Goal: Information Seeking & Learning: Learn about a topic

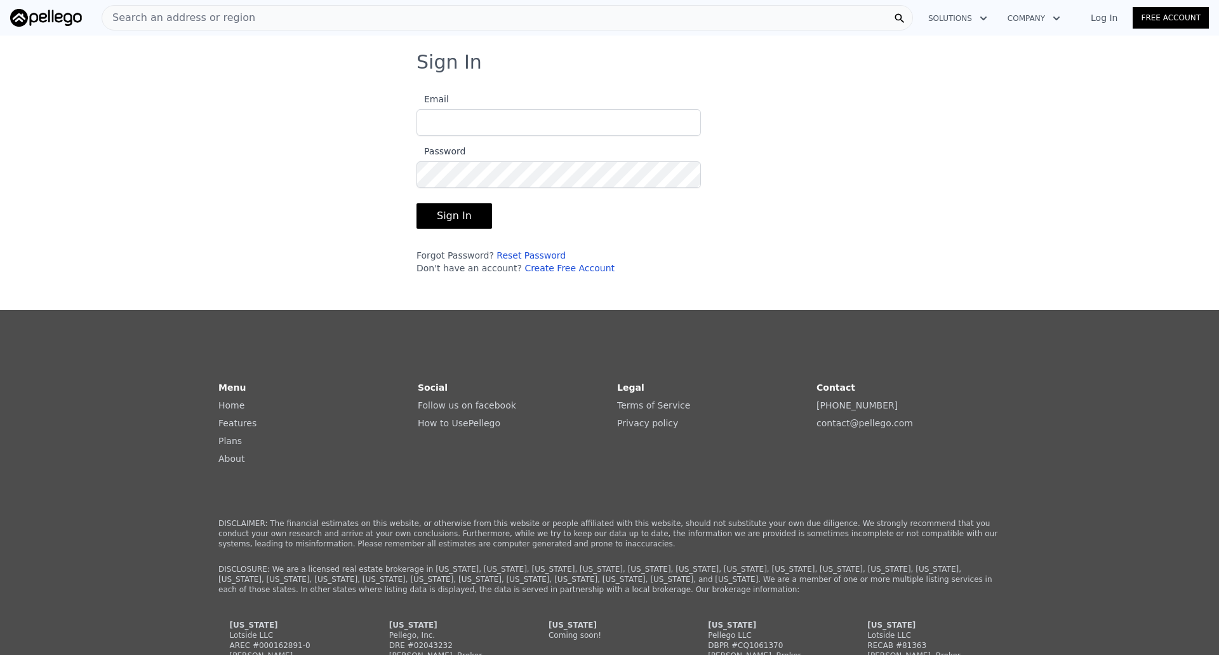
type input "[EMAIL_ADDRESS][DOMAIN_NAME]"
click at [464, 225] on button "Sign In" at bounding box center [454, 215] width 76 height 25
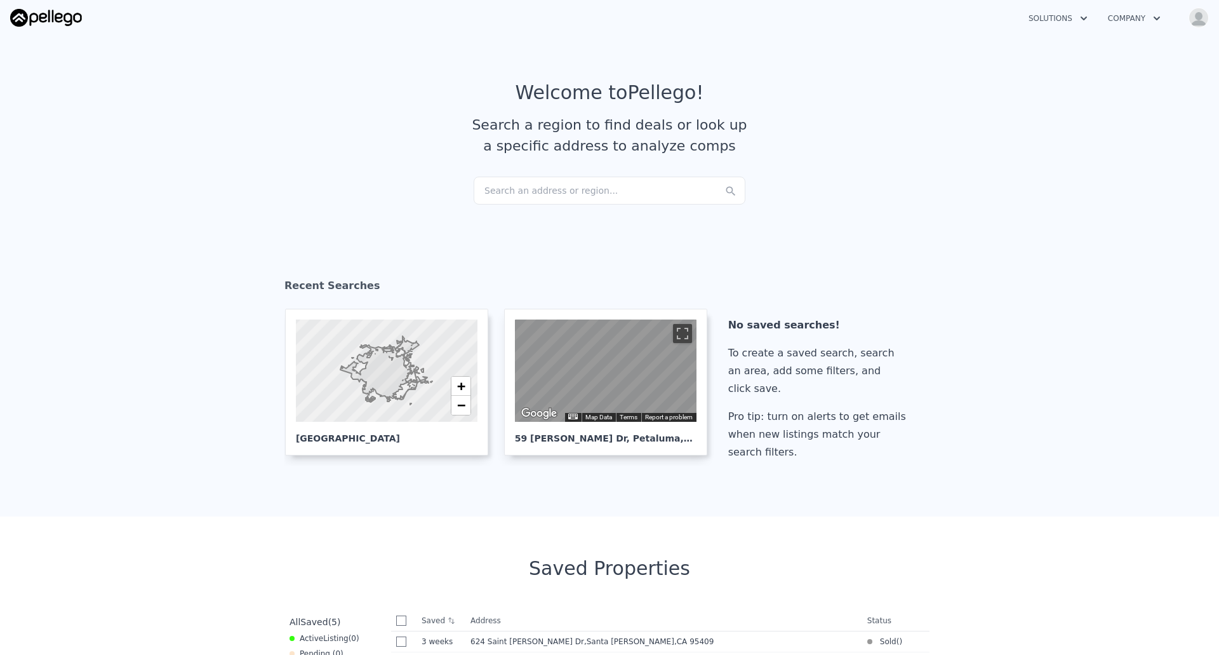
click at [559, 193] on div "Search an address or region..." at bounding box center [610, 190] width 272 height 28
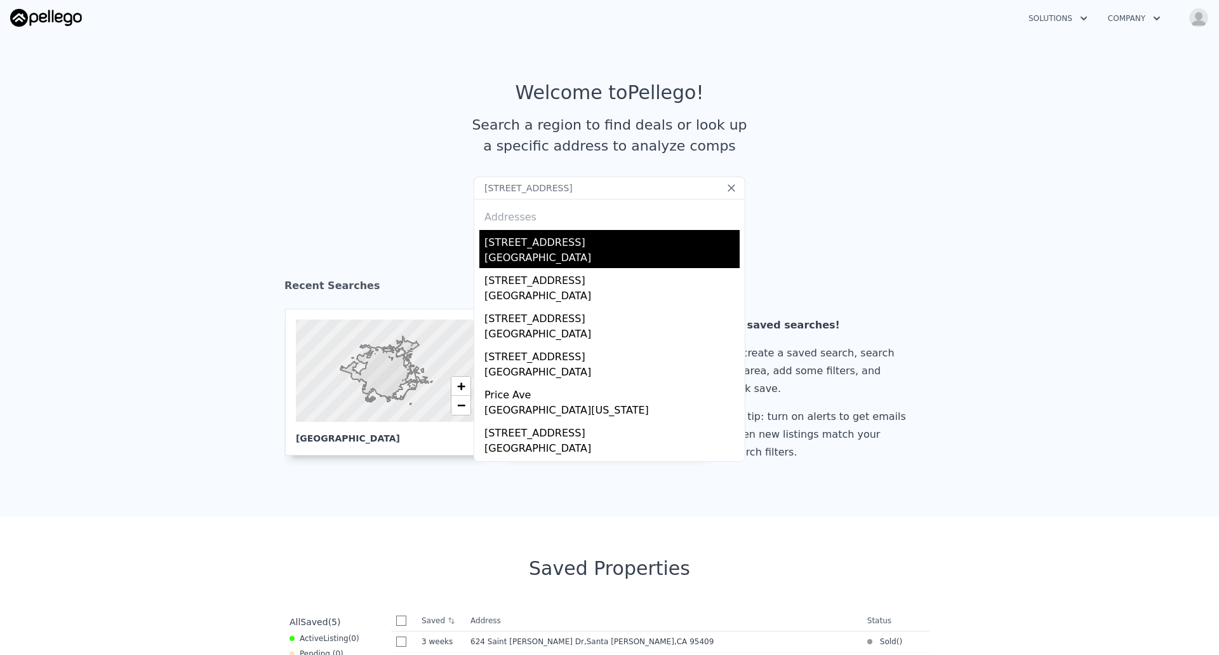
type input "[STREET_ADDRESS]"
click at [560, 255] on div "[GEOGRAPHIC_DATA]" at bounding box center [611, 259] width 255 height 18
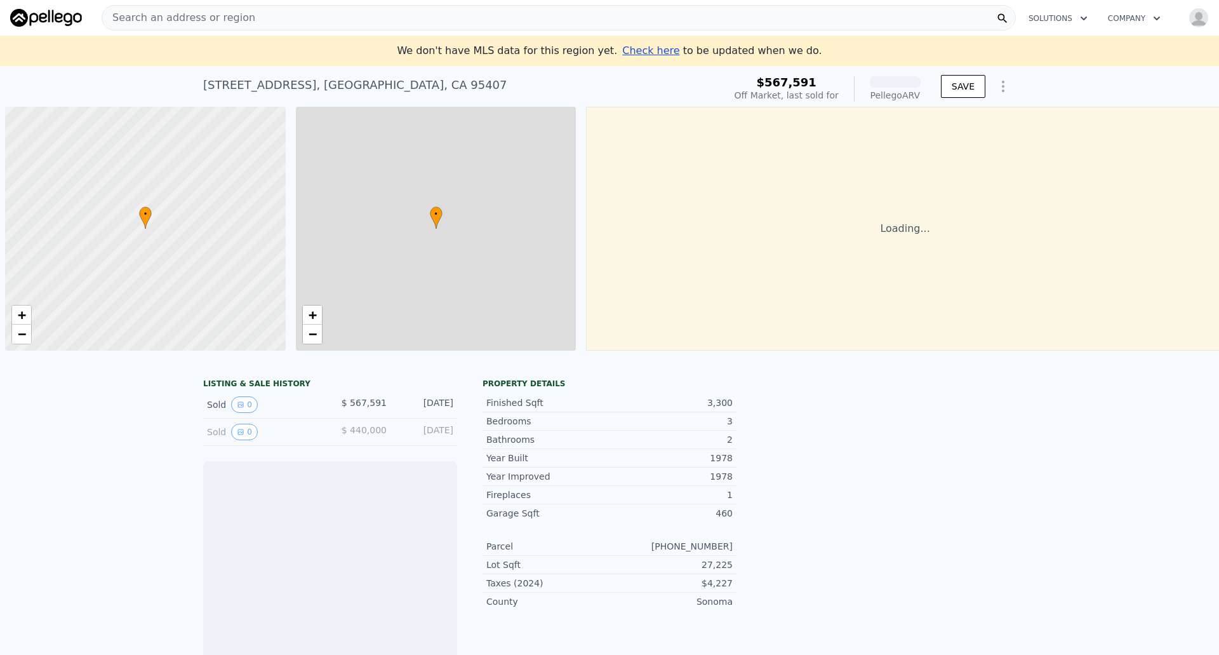
scroll to position [0, 5]
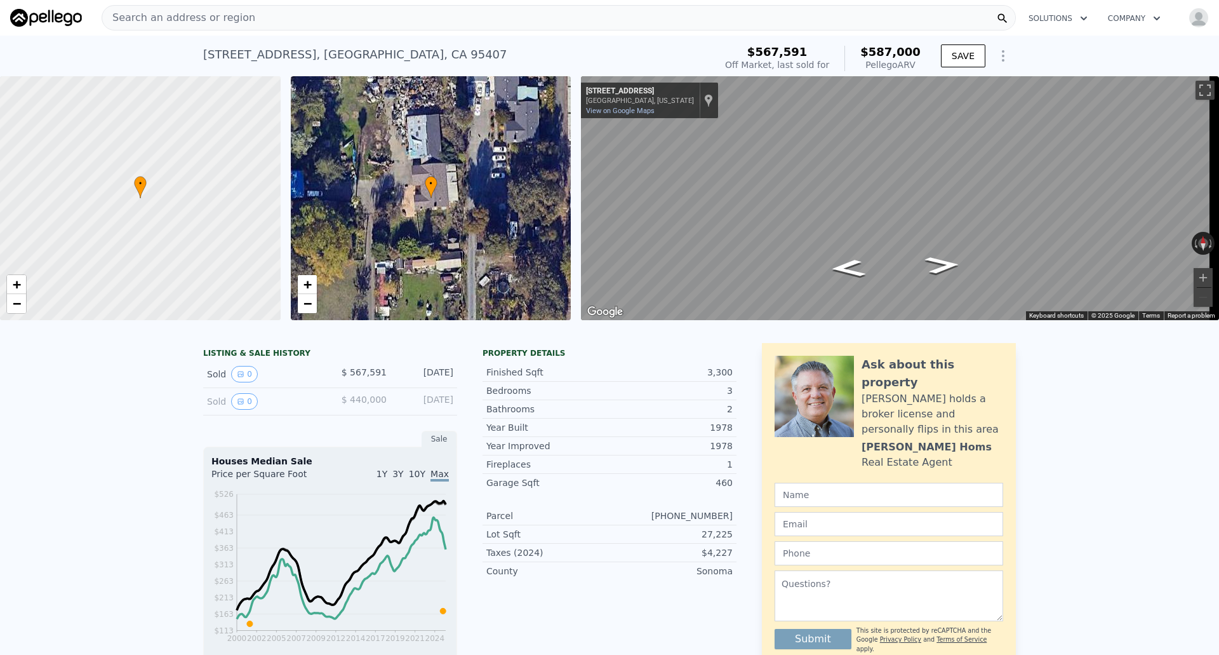
click at [302, 57] on div "[STREET_ADDRESS]" at bounding box center [355, 55] width 304 height 18
click at [331, 64] on div "[STREET_ADDRESS] Sold [DATE] for $567,591 (~ARV $587k )" at bounding box center [456, 59] width 507 height 36
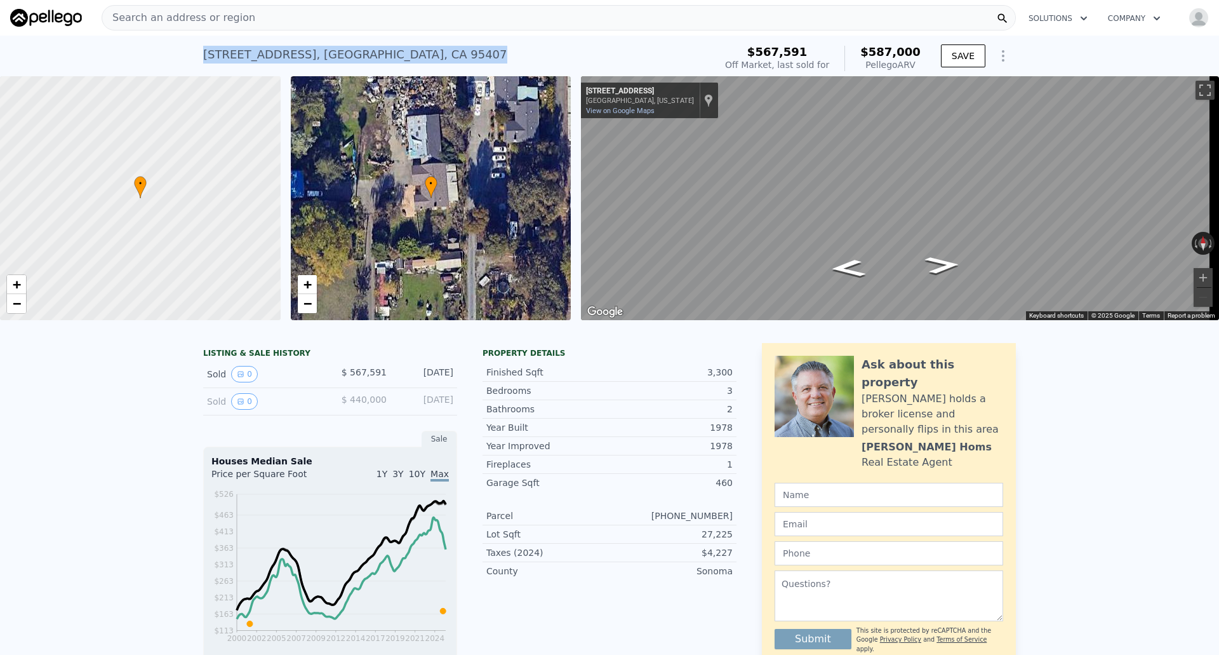
click at [378, 14] on div "Search an address or region" at bounding box center [559, 17] width 914 height 25
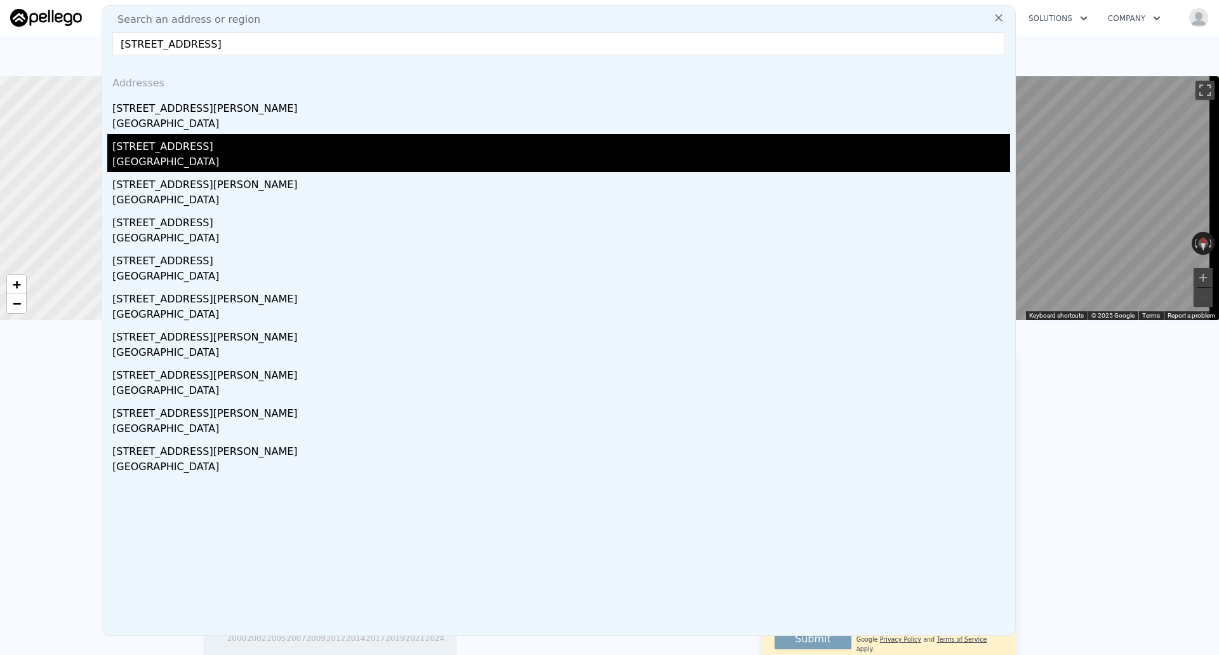
type input "[STREET_ADDRESS]"
click at [290, 153] on div "[STREET_ADDRESS]" at bounding box center [561, 144] width 898 height 20
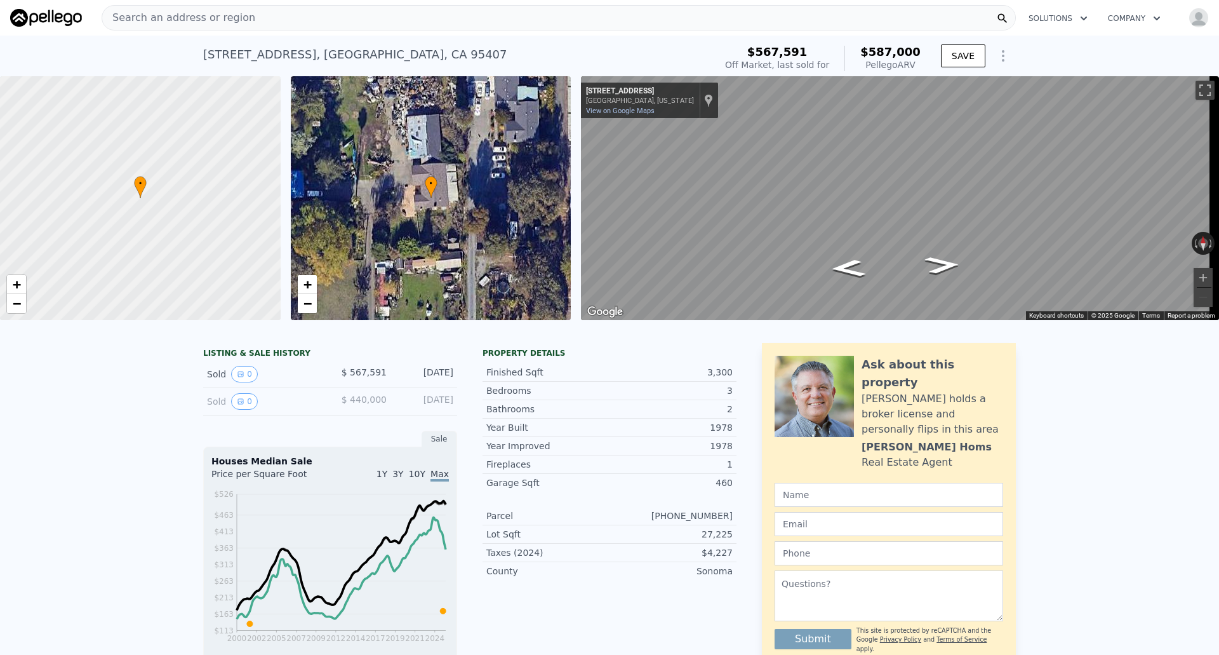
click at [416, 479] on span "10Y" at bounding box center [417, 474] width 17 height 10
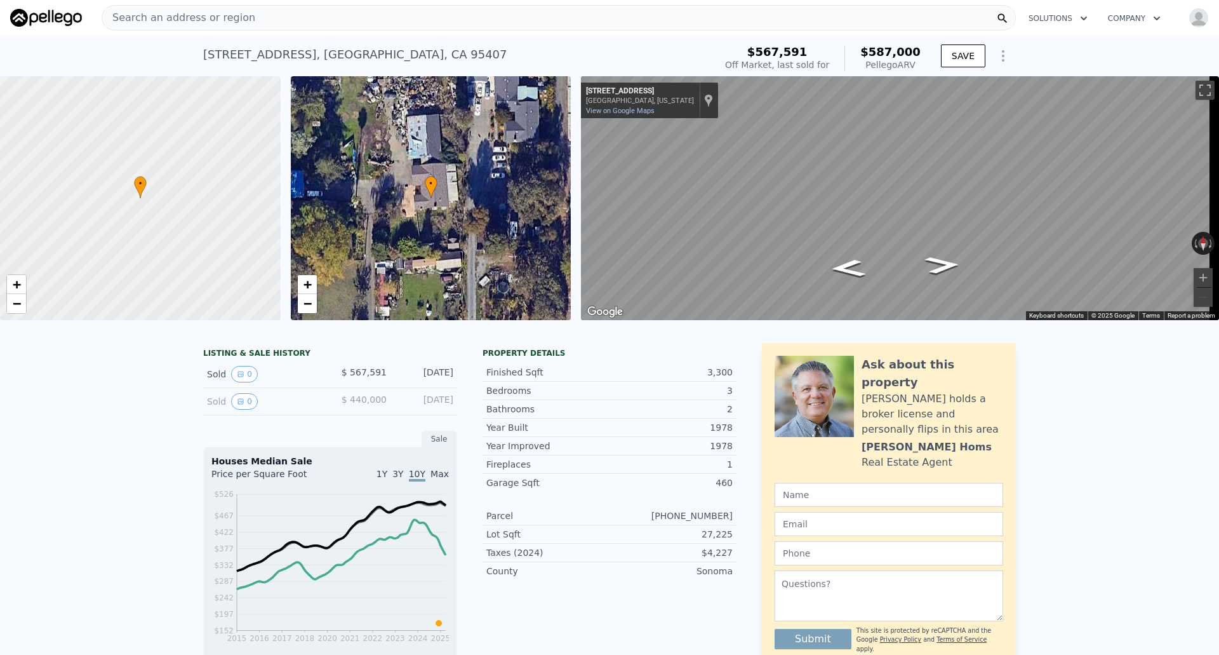
click at [441, 479] on span "Max" at bounding box center [439, 474] width 18 height 10
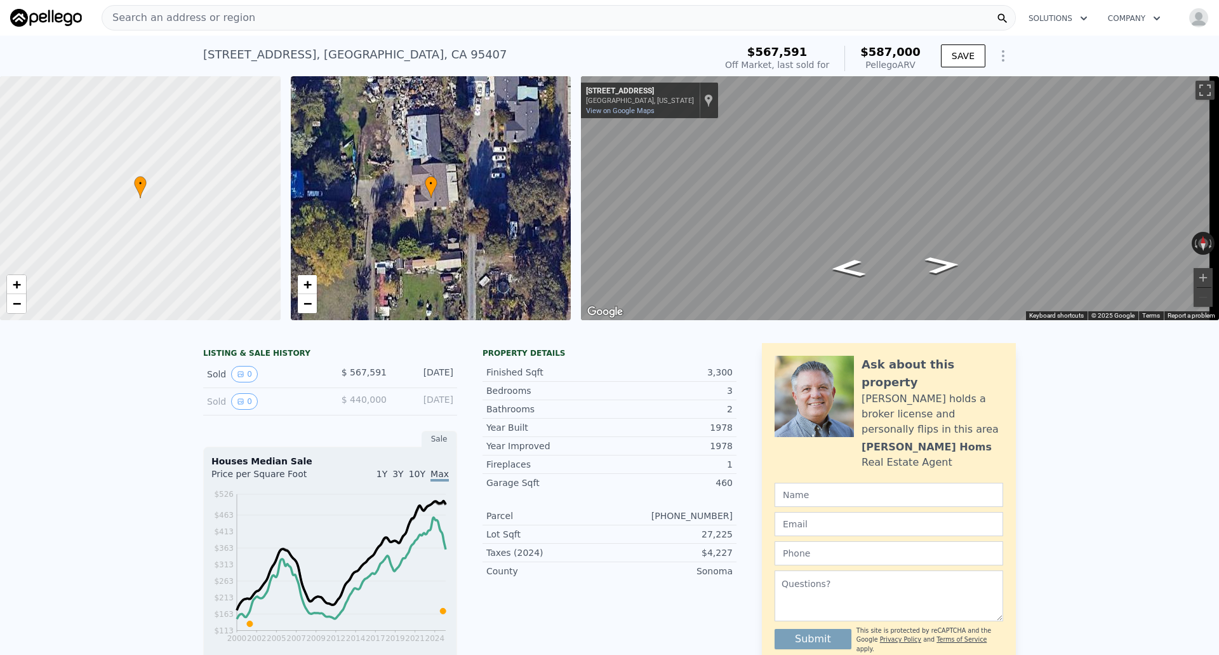
click at [383, 58] on div "[STREET_ADDRESS]" at bounding box center [355, 55] width 304 height 18
drag, startPoint x: 383, startPoint y: 58, endPoint x: 400, endPoint y: 55, distance: 16.8
click at [400, 55] on div "[STREET_ADDRESS]" at bounding box center [355, 55] width 304 height 18
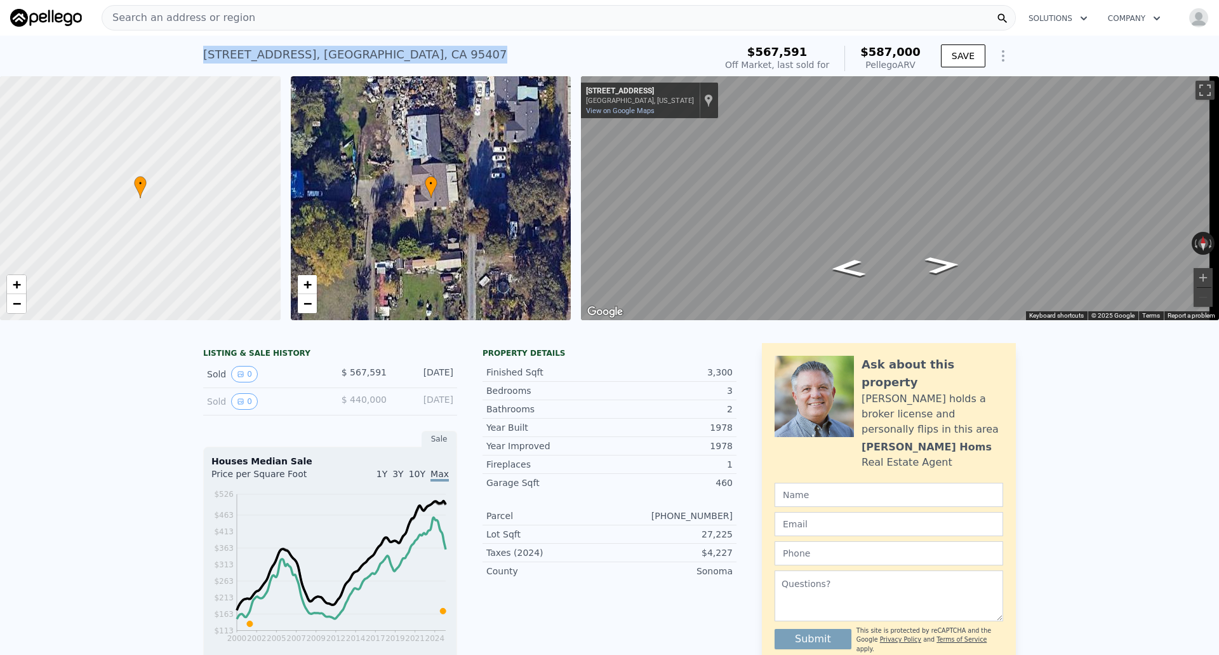
click at [400, 55] on div "[STREET_ADDRESS]" at bounding box center [355, 55] width 304 height 18
click at [347, 13] on div "Search an address or region" at bounding box center [559, 17] width 914 height 25
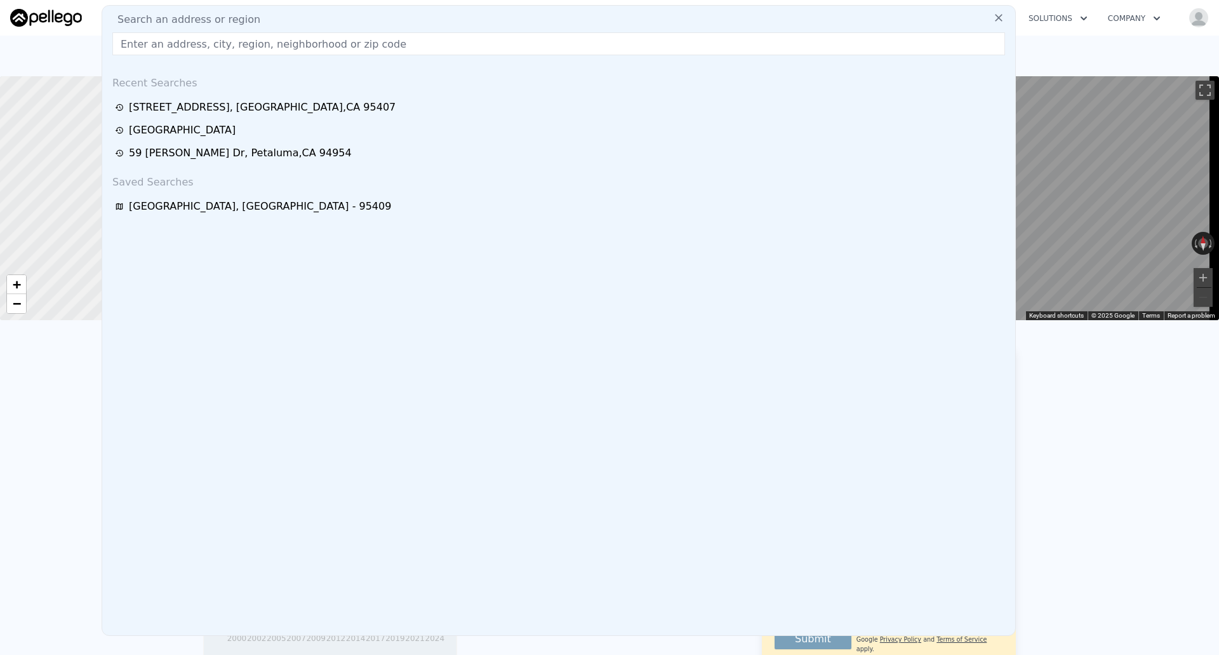
click at [347, 13] on div "Search an address or region" at bounding box center [558, 19] width 903 height 15
click at [338, 51] on input "text" at bounding box center [558, 43] width 893 height 23
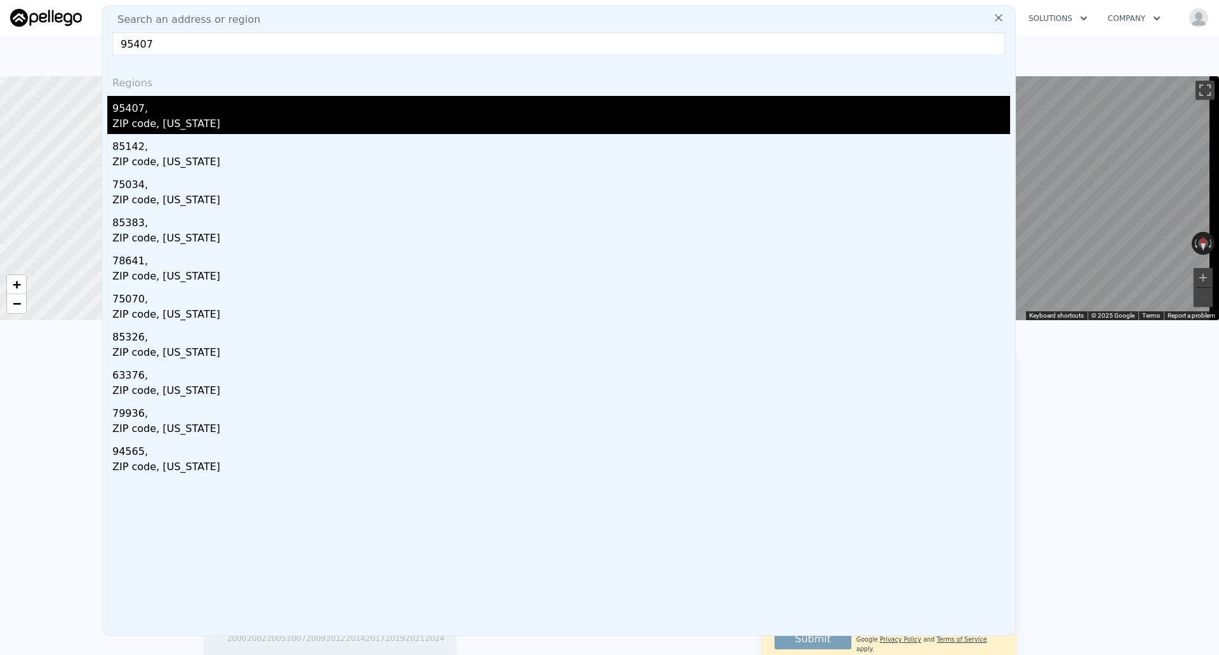
type input "95407"
click at [307, 109] on div "95407," at bounding box center [561, 106] width 898 height 20
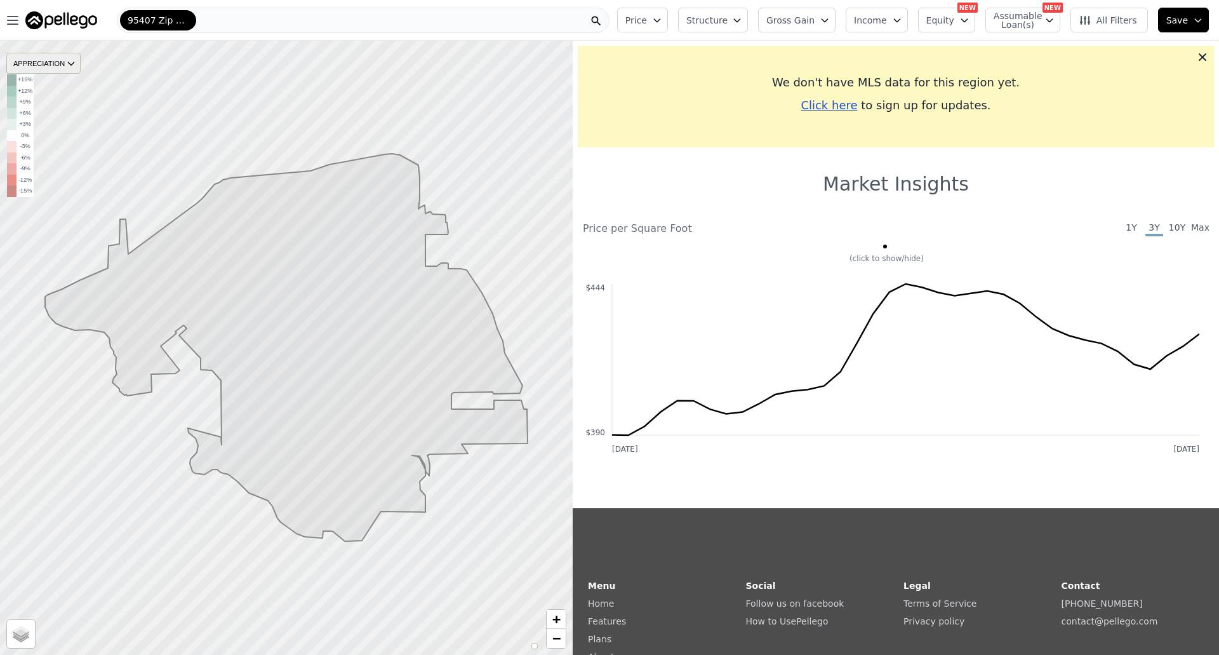
drag, startPoint x: 59, startPoint y: 74, endPoint x: 60, endPoint y: 64, distance: 9.6
click at [60, 64] on div "APPRECIATION 3M 1Y 3Y +15% +12% +9% +6% +3% 0% -3% -6% -9% -12% -15% Street Sat…" at bounding box center [286, 348] width 573 height 614
click at [60, 64] on div "APPRECIATION" at bounding box center [43, 63] width 74 height 21
click at [60, 91] on div "3M" at bounding box center [53, 83] width 38 height 18
click at [62, 67] on div "APPRECIATION" at bounding box center [43, 63] width 74 height 21
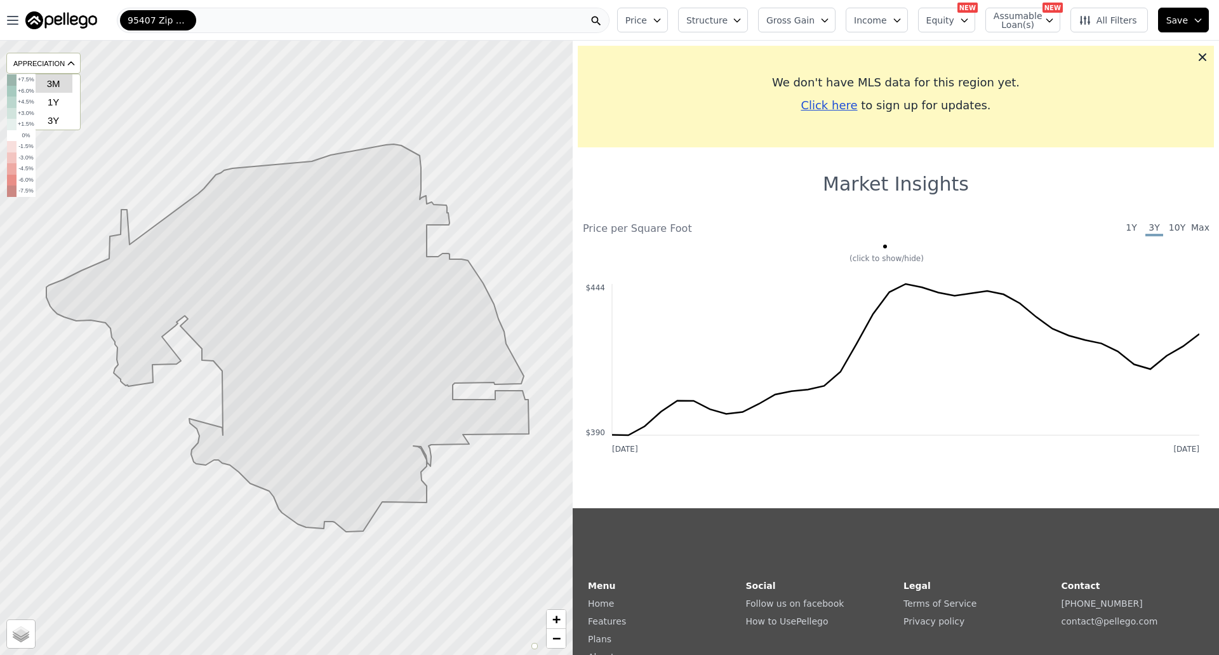
click at [61, 92] on div "3M" at bounding box center [53, 83] width 38 height 18
click at [55, 61] on div "APPRECIATION" at bounding box center [43, 63] width 74 height 21
click at [58, 94] on div "1Y" at bounding box center [53, 102] width 38 height 18
click at [385, 343] on icon at bounding box center [287, 337] width 482 height 387
click at [55, 62] on div "APPRECIATION" at bounding box center [43, 63] width 74 height 21
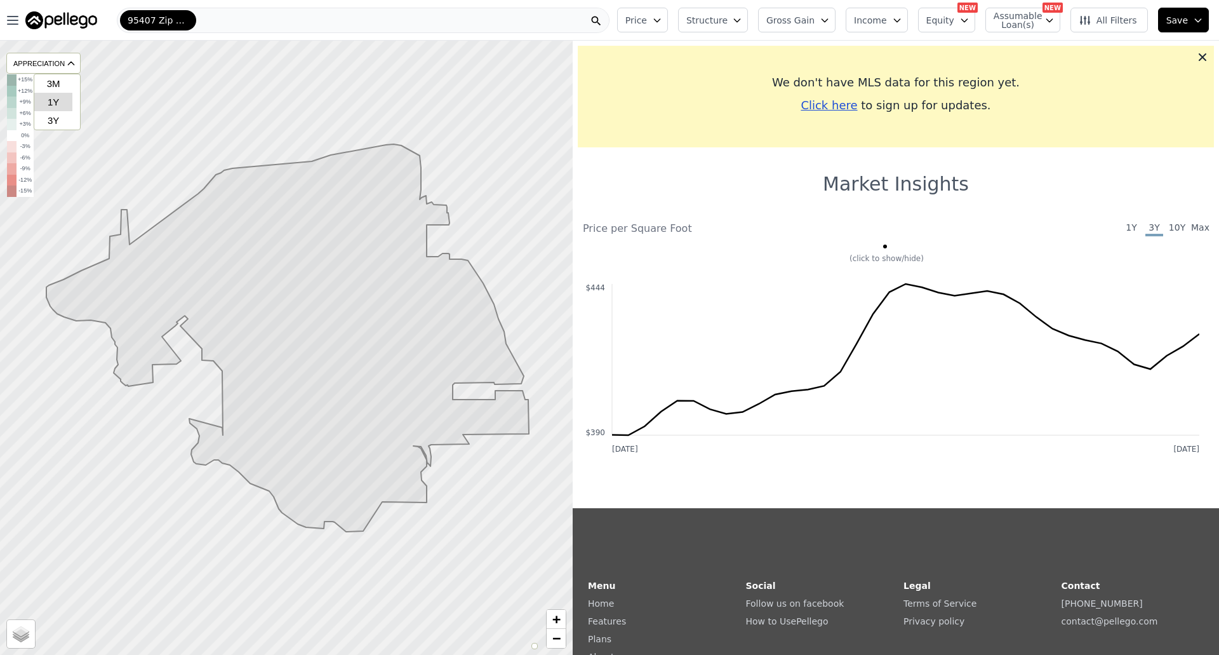
click at [61, 102] on div "1Y" at bounding box center [53, 102] width 38 height 18
click at [65, 60] on div "APPRECIATION" at bounding box center [43, 63] width 74 height 21
click at [65, 96] on div "1Y" at bounding box center [53, 102] width 38 height 18
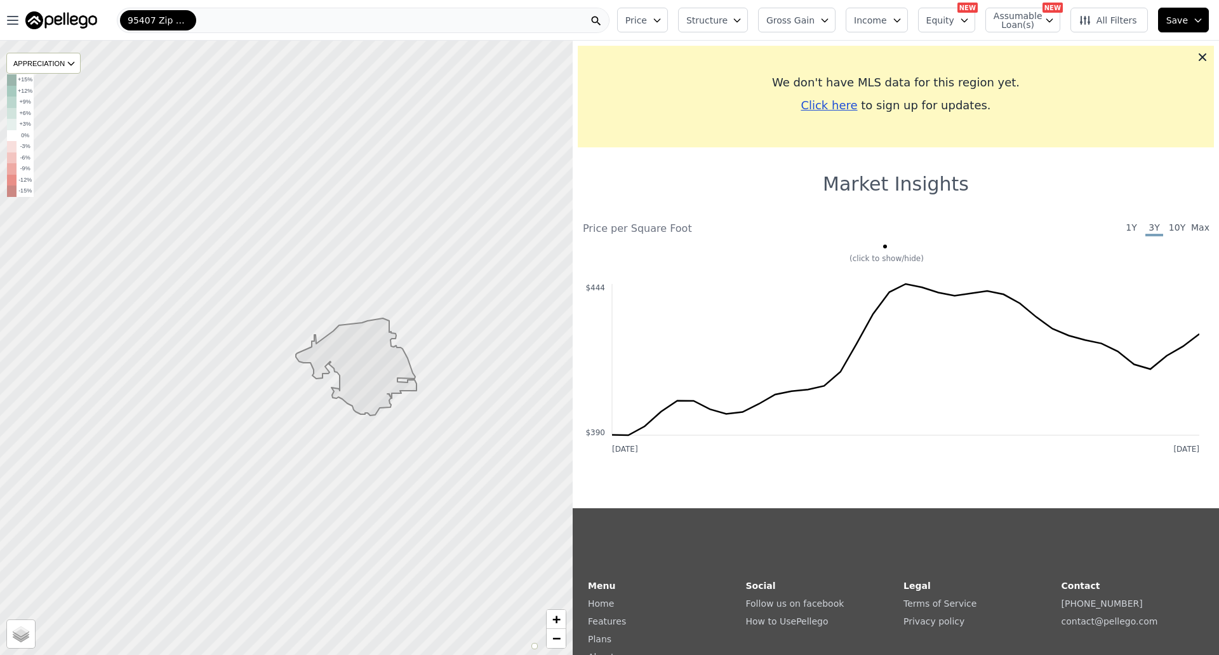
drag, startPoint x: 205, startPoint y: 246, endPoint x: 391, endPoint y: 264, distance: 186.9
click at [391, 264] on div at bounding box center [286, 347] width 687 height 736
click at [382, 360] on icon at bounding box center [356, 366] width 121 height 97
click at [1196, 55] on icon at bounding box center [1202, 57] width 13 height 13
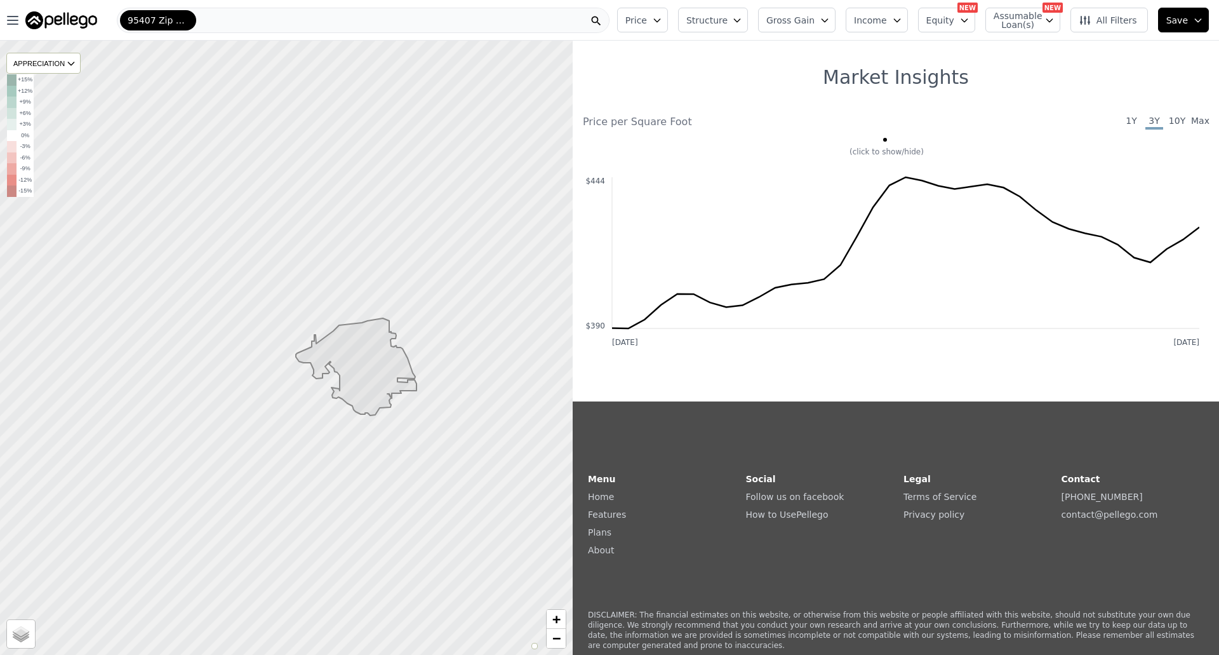
click at [1122, 117] on span "1Y" at bounding box center [1131, 121] width 18 height 15
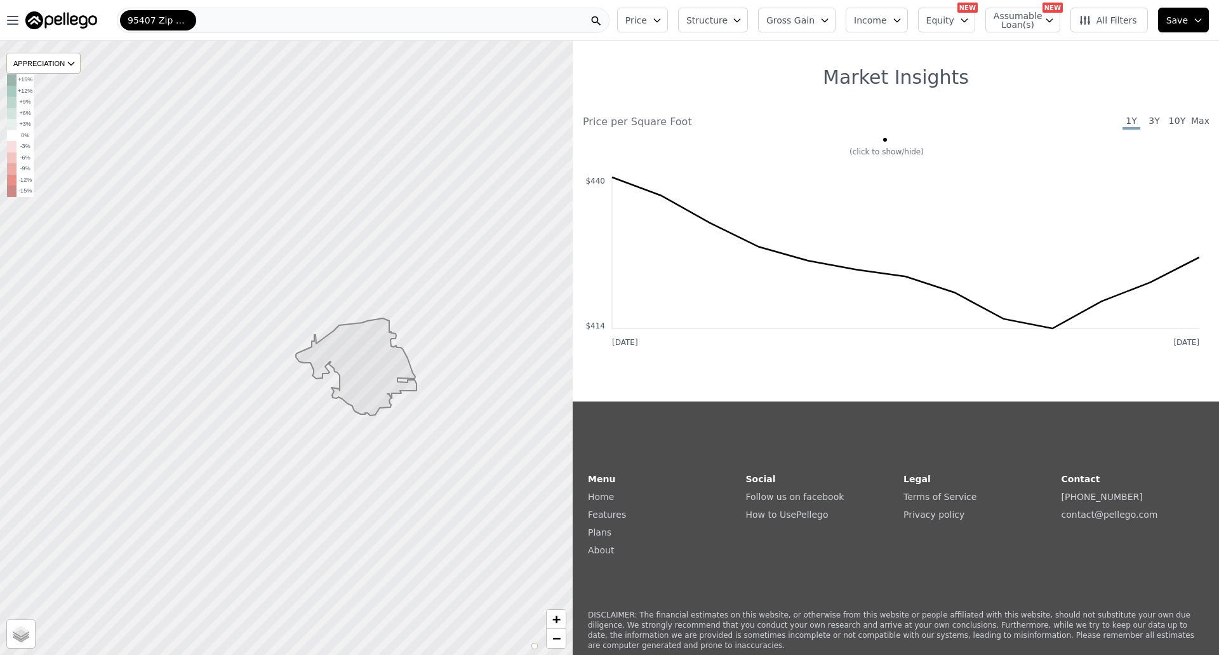
click at [1145, 123] on span "3Y" at bounding box center [1154, 121] width 18 height 15
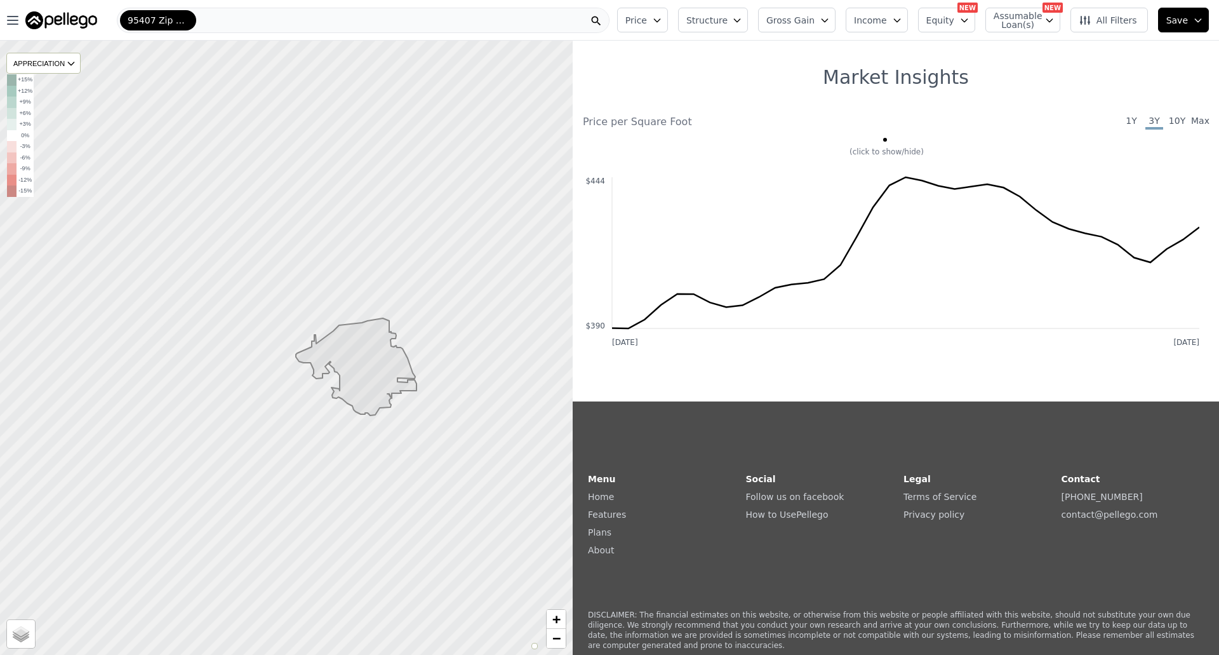
click at [376, 371] on icon at bounding box center [356, 366] width 121 height 97
click at [325, 357] on icon at bounding box center [356, 366] width 121 height 97
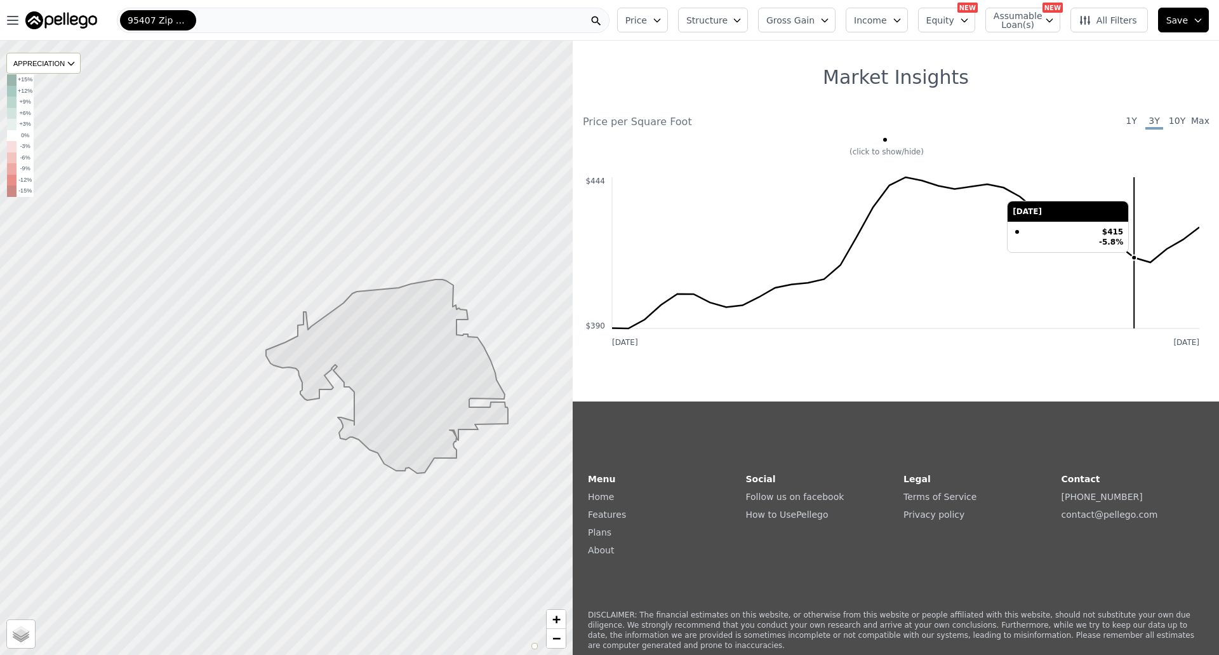
drag, startPoint x: 859, startPoint y: 257, endPoint x: 1140, endPoint y: 251, distance: 281.3
click at [1140, 251] on icon "[DATE] [DATE] $390 $444" at bounding box center [891, 243] width 616 height 216
click at [1106, 333] on icon "[DATE] [DATE] $390 $444" at bounding box center [891, 243] width 616 height 216
click at [1125, 122] on span "1Y" at bounding box center [1131, 121] width 18 height 15
